Goal: Task Accomplishment & Management: Complete application form

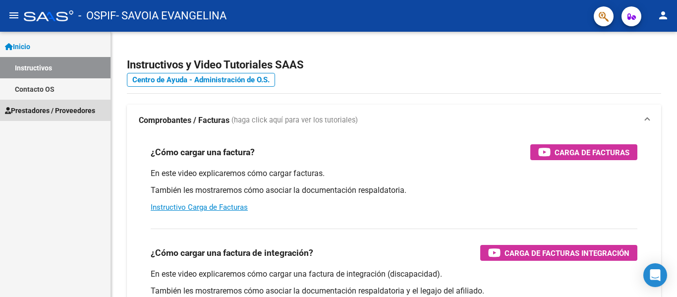
click at [64, 112] on span "Prestadores / Proveedores" at bounding box center [50, 110] width 90 height 11
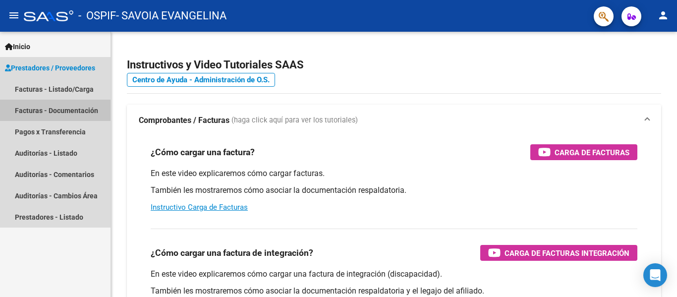
click at [65, 110] on link "Facturas - Documentación" at bounding box center [55, 110] width 110 height 21
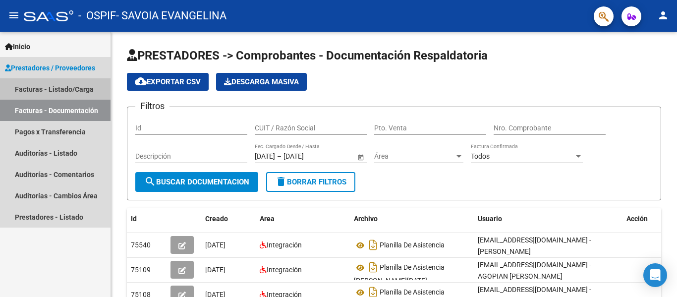
click at [57, 87] on link "Facturas - Listado/Carga" at bounding box center [55, 88] width 110 height 21
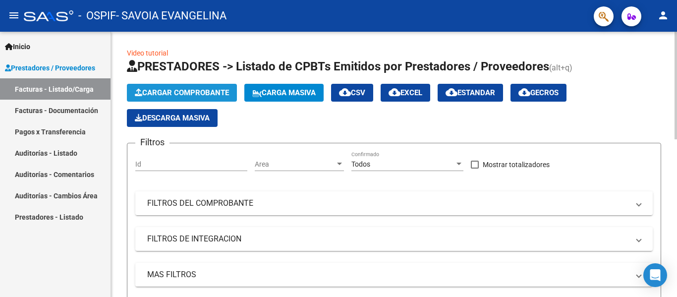
click at [179, 91] on span "Cargar Comprobante" at bounding box center [182, 92] width 94 height 9
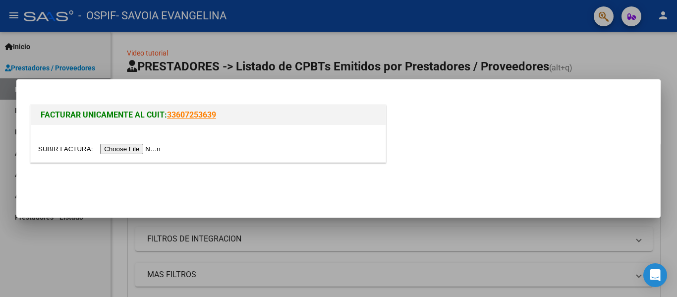
click at [134, 149] on input "file" at bounding box center [100, 149] width 125 height 10
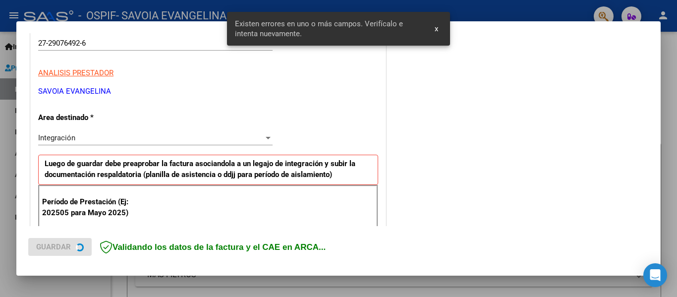
scroll to position [230, 0]
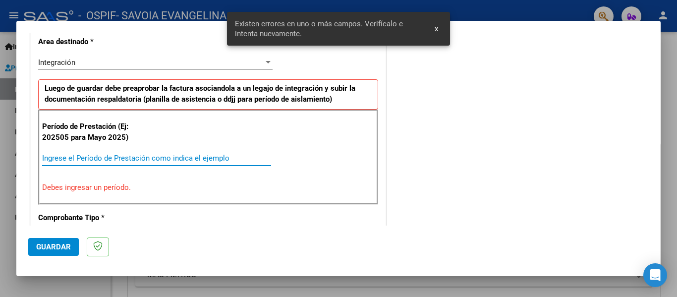
click at [76, 159] on input "Ingrese el Período de Prestación como indica el ejemplo" at bounding box center [156, 158] width 229 height 9
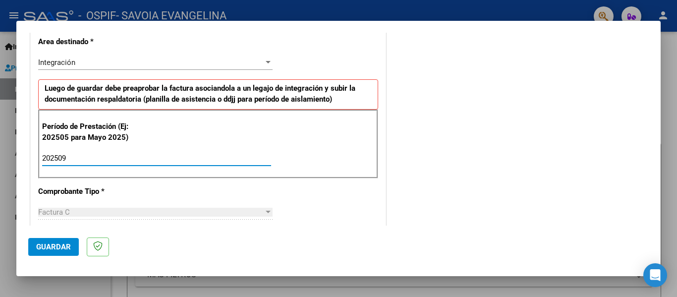
type input "202509"
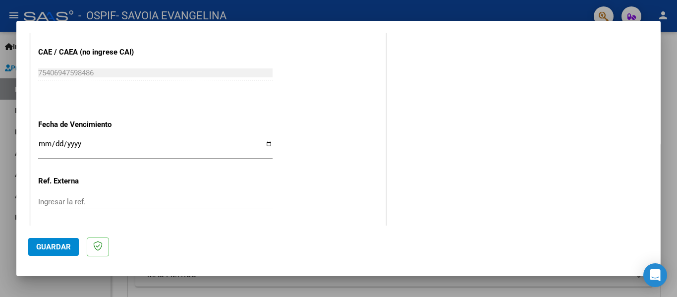
scroll to position [646, 0]
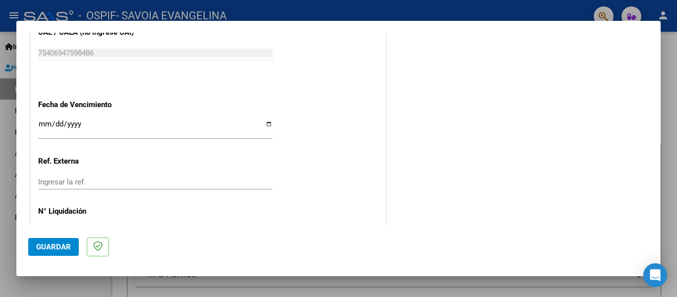
click at [42, 121] on input "Ingresar la fecha" at bounding box center [155, 128] width 234 height 16
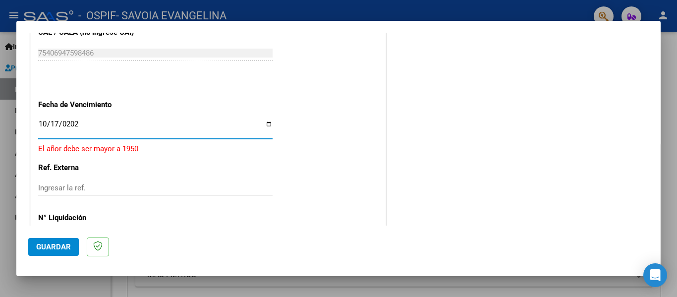
type input "[DATE]"
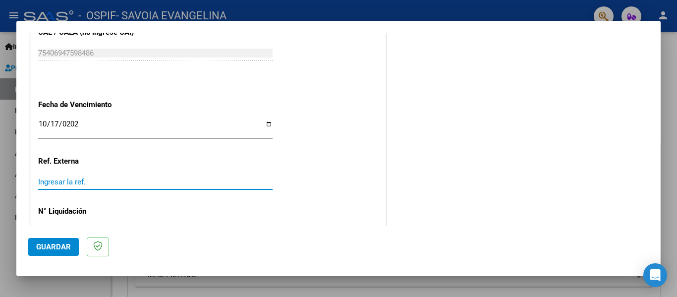
click at [79, 182] on input "Ingresar la ref." at bounding box center [155, 181] width 234 height 9
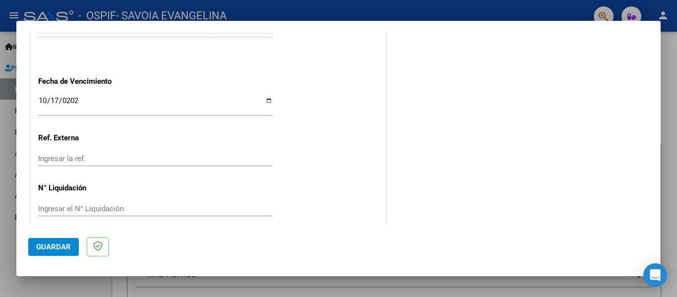
scroll to position [679, 0]
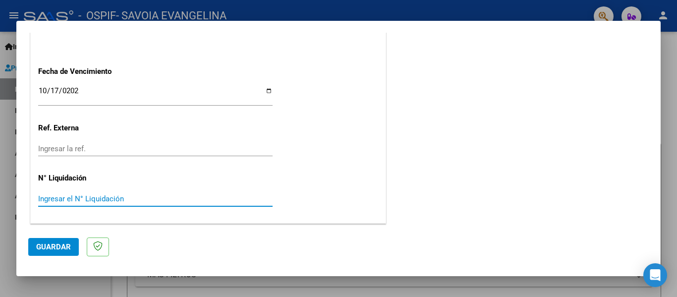
click at [48, 202] on input "Ingresar el N° Liquidación" at bounding box center [155, 198] width 234 height 9
type input "09"
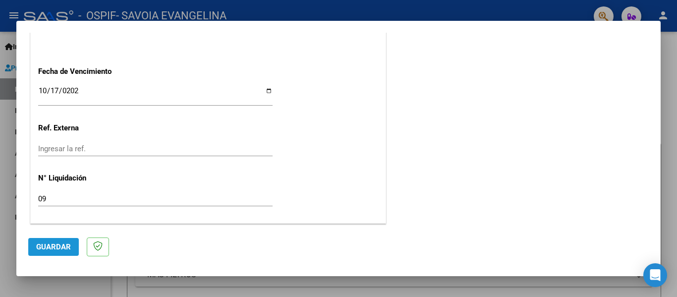
click at [63, 247] on span "Guardar" at bounding box center [53, 246] width 35 height 9
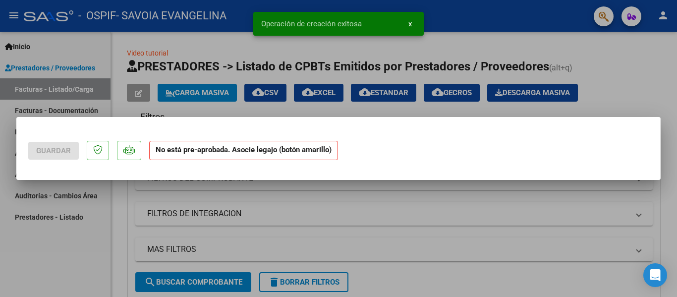
scroll to position [0, 0]
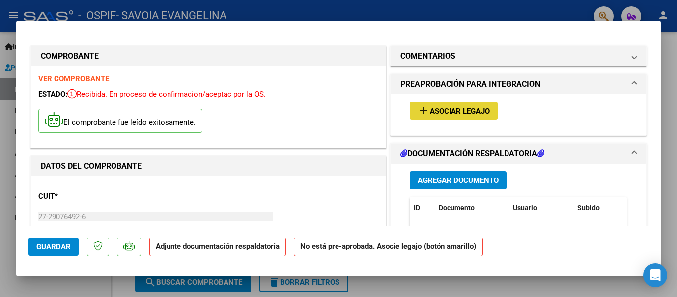
click at [443, 111] on span "Asociar Legajo" at bounding box center [460, 111] width 60 height 9
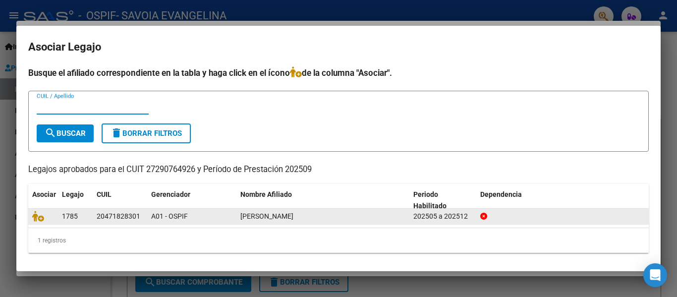
click at [287, 216] on span "[PERSON_NAME]" at bounding box center [266, 216] width 53 height 8
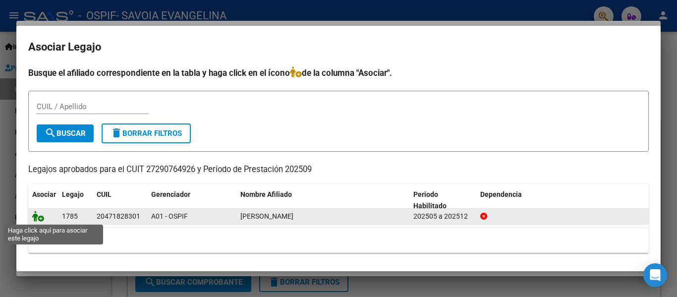
click at [40, 220] on icon at bounding box center [38, 216] width 12 height 11
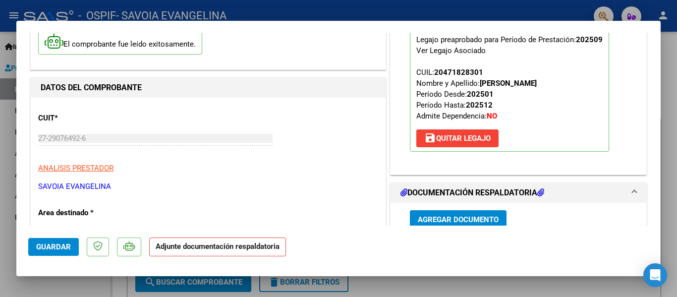
scroll to position [79, 0]
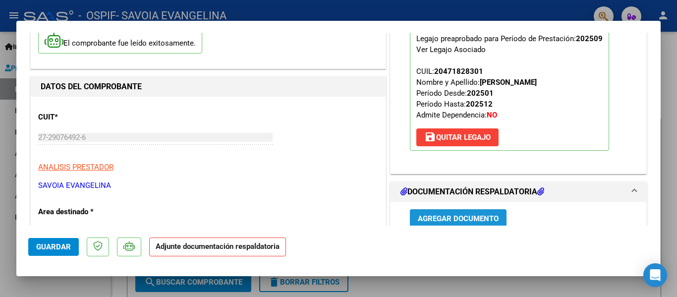
click at [427, 216] on span "Agregar Documento" at bounding box center [458, 218] width 81 height 9
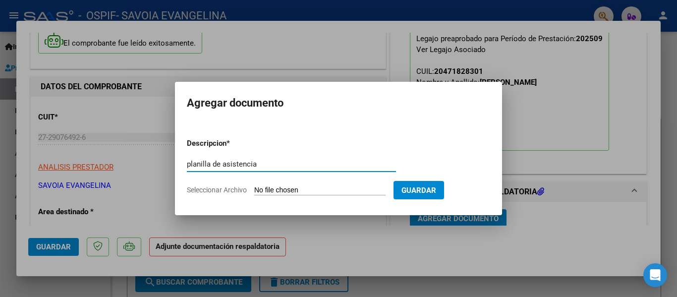
type input "planilla de asistencia"
click at [346, 193] on input "Seleccionar Archivo" at bounding box center [319, 190] width 131 height 9
type input "C:\fakepath\PA [PERSON_NAME] SEPT.jpeg"
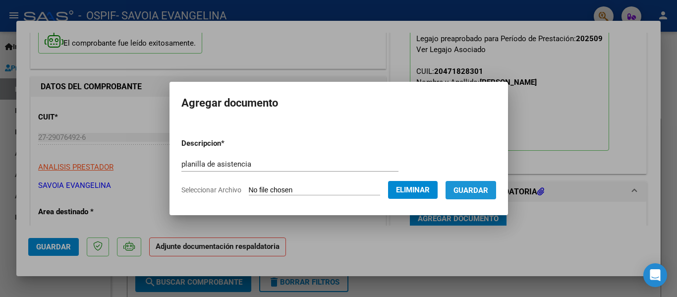
click at [473, 188] on span "Guardar" at bounding box center [470, 190] width 35 height 9
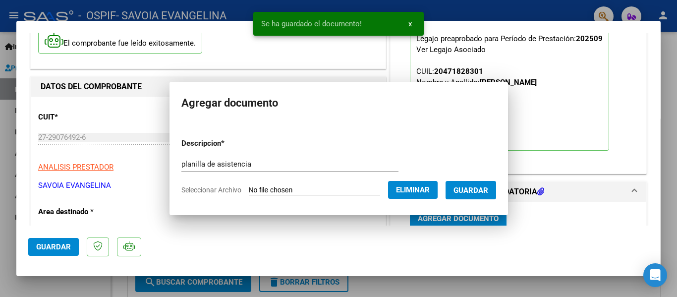
scroll to position [81, 0]
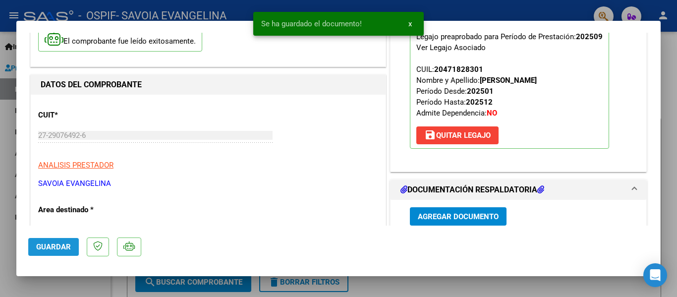
click at [54, 246] on span "Guardar" at bounding box center [53, 246] width 35 height 9
click at [670, 149] on div at bounding box center [338, 148] width 677 height 297
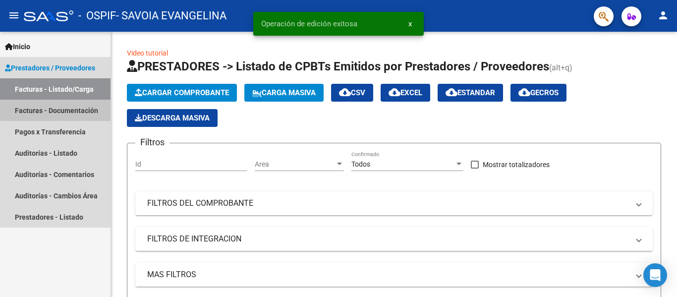
click at [56, 107] on link "Facturas - Documentación" at bounding box center [55, 110] width 110 height 21
